Goal: Information Seeking & Learning: Learn about a topic

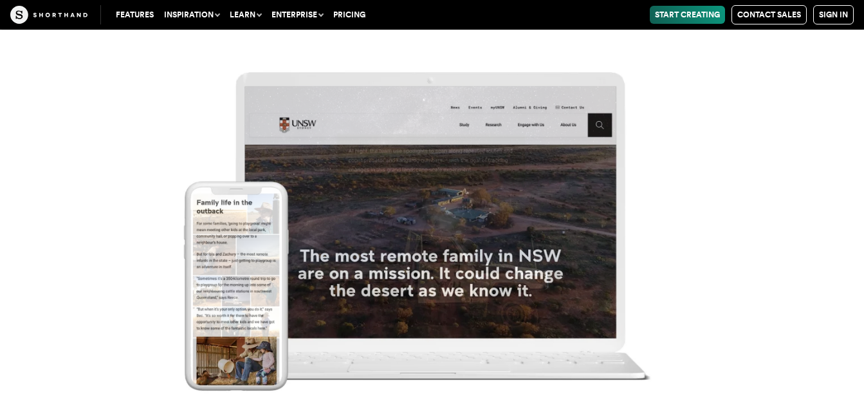
scroll to position [10476, 0]
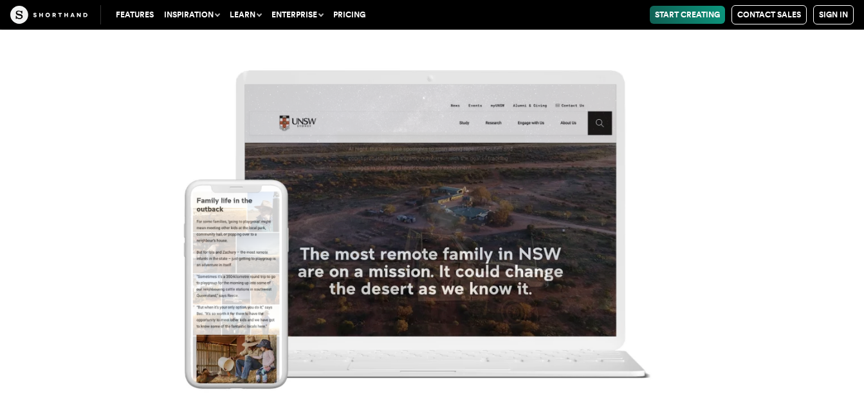
click at [360, 240] on img at bounding box center [432, 218] width 864 height 394
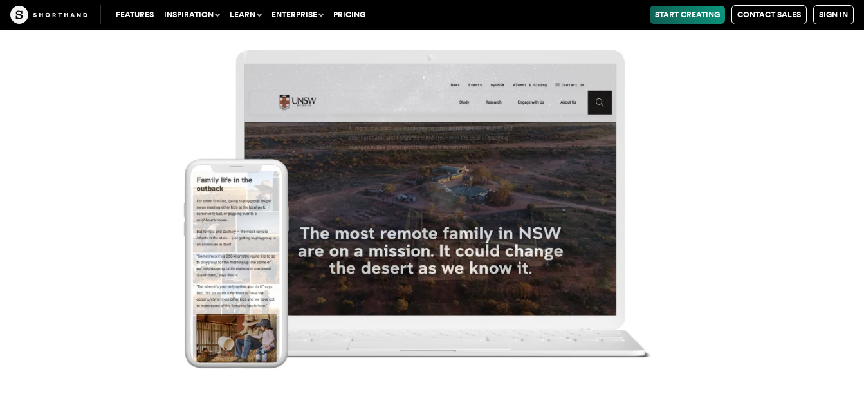
scroll to position [10502, 0]
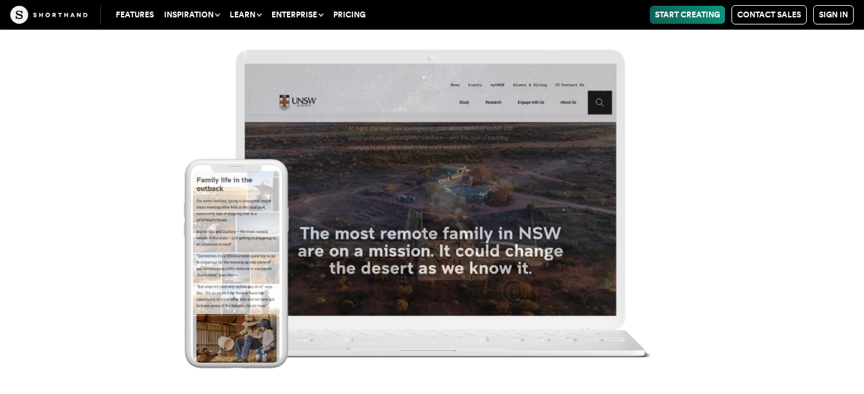
click at [778, 198] on img at bounding box center [432, 197] width 864 height 394
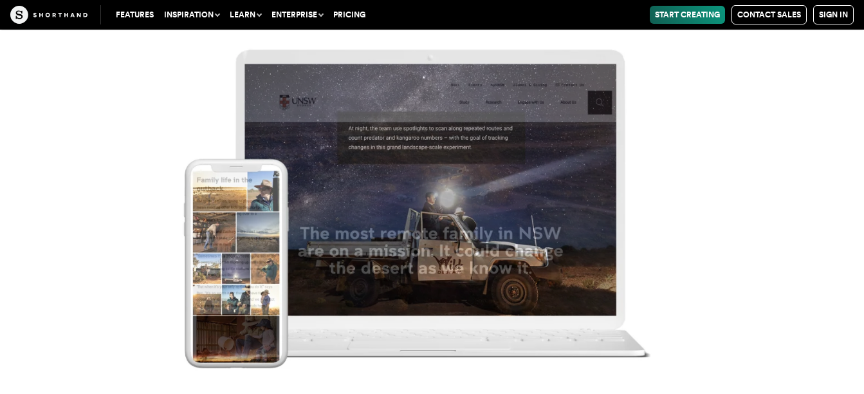
scroll to position [10682, 0]
click at [432, 243] on img at bounding box center [432, 197] width 864 height 394
click at [267, 241] on img at bounding box center [432, 197] width 864 height 394
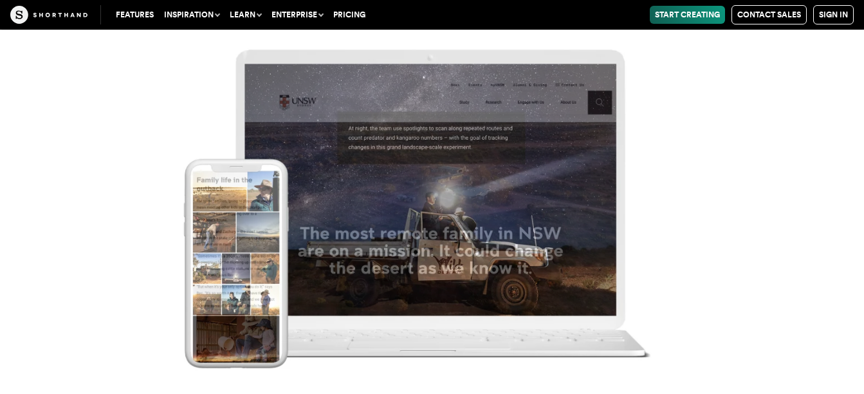
scroll to position [10656, 0]
click at [395, 229] on img at bounding box center [432, 197] width 864 height 394
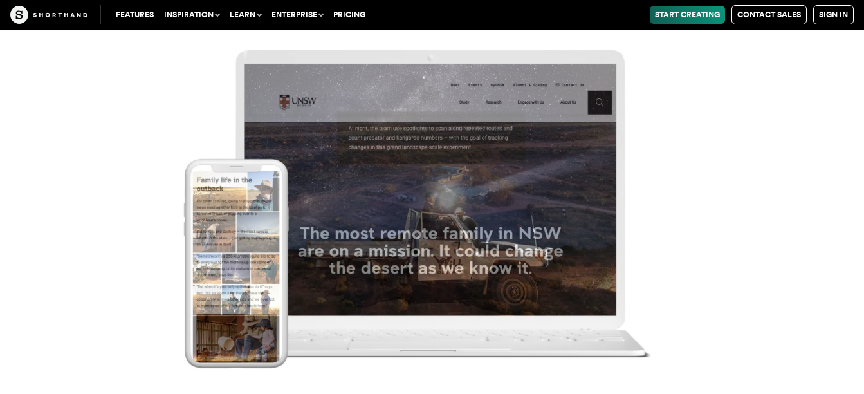
click at [297, 275] on img at bounding box center [432, 197] width 864 height 394
click at [257, 277] on img at bounding box center [432, 197] width 864 height 394
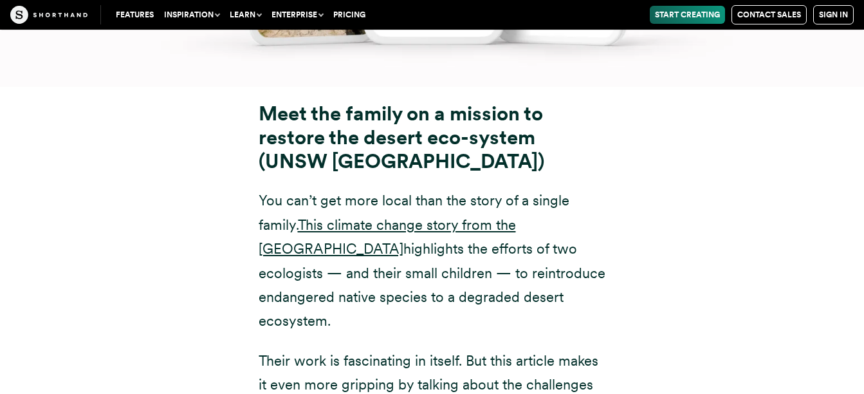
scroll to position [9887, 0]
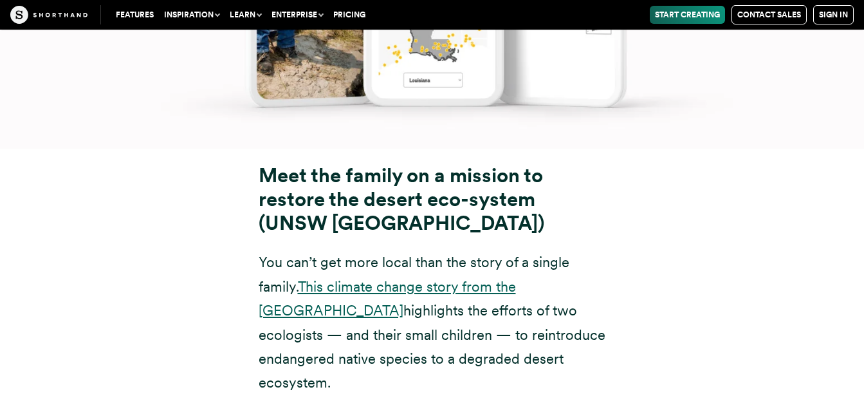
click at [513, 278] on link "This climate change story from the [GEOGRAPHIC_DATA]" at bounding box center [387, 298] width 257 height 41
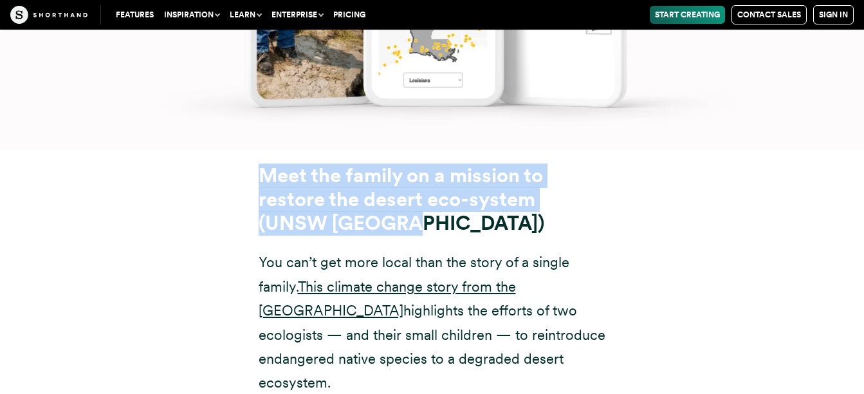
drag, startPoint x: 411, startPoint y: 100, endPoint x: 258, endPoint y: 48, distance: 161.8
click at [259, 164] on h3 "Meet the family on a mission to restore the desert eco-system (UNSW [GEOGRAPHIC…" at bounding box center [433, 199] width 348 height 71
copy strong "Meet the family on a mission to restore the desert eco-system (UNSW [GEOGRAPHIC…"
